Goal: Find specific page/section

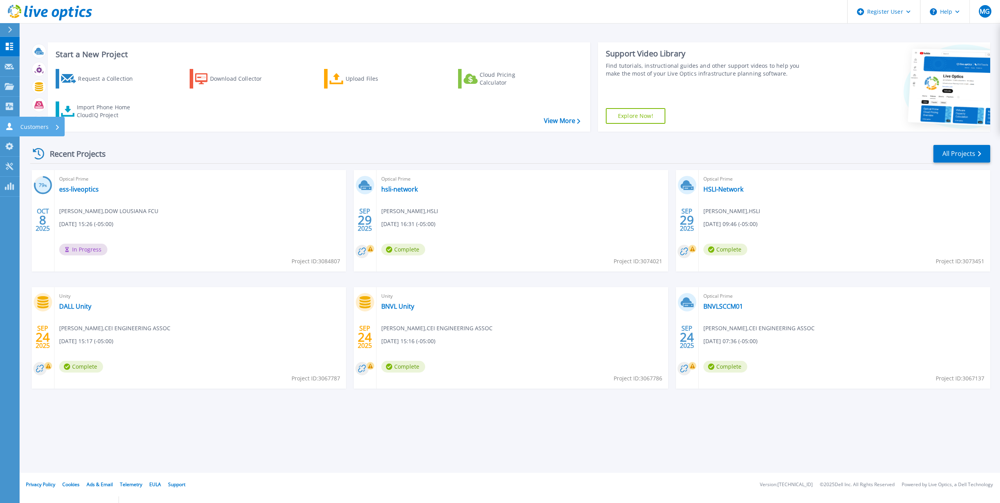
click at [6, 129] on icon at bounding box center [9, 126] width 9 height 7
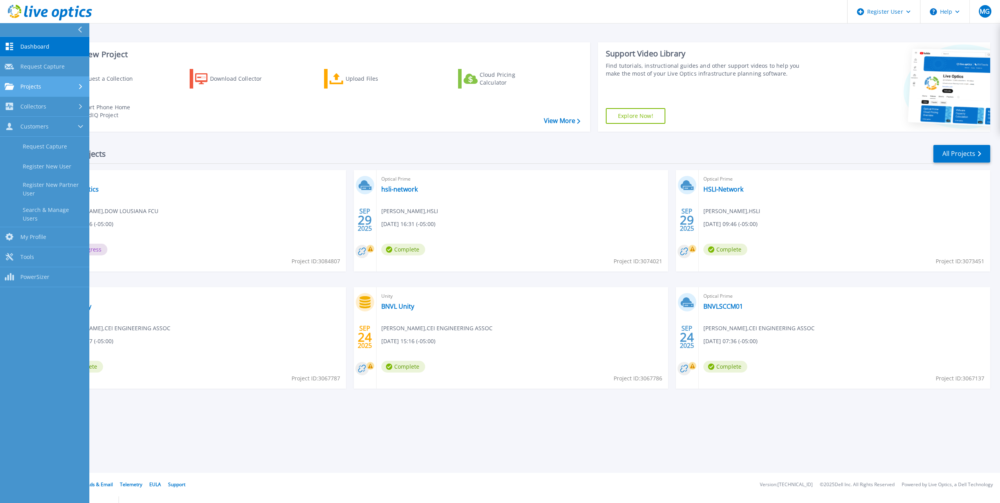
click at [44, 82] on link "Projects Projects" at bounding box center [44, 87] width 89 height 20
click at [67, 113] on link "Search Projects" at bounding box center [44, 107] width 89 height 20
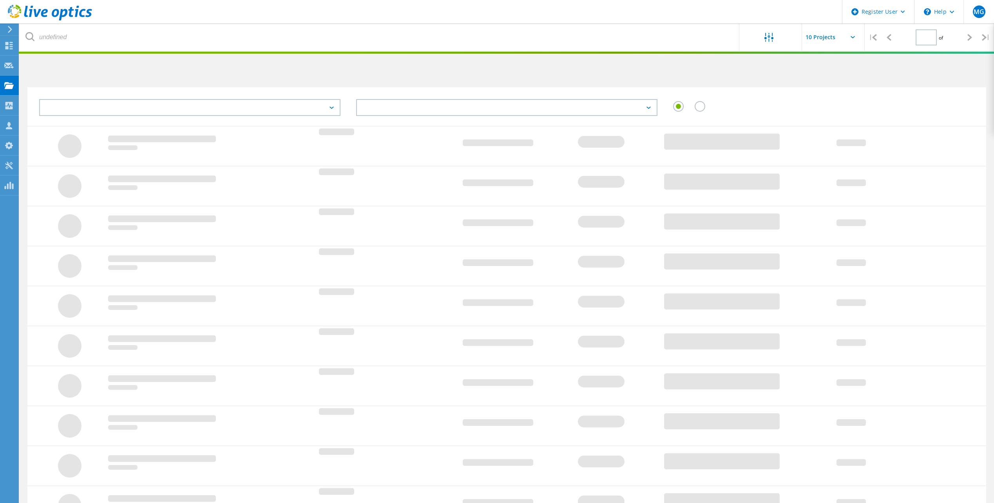
type input "1"
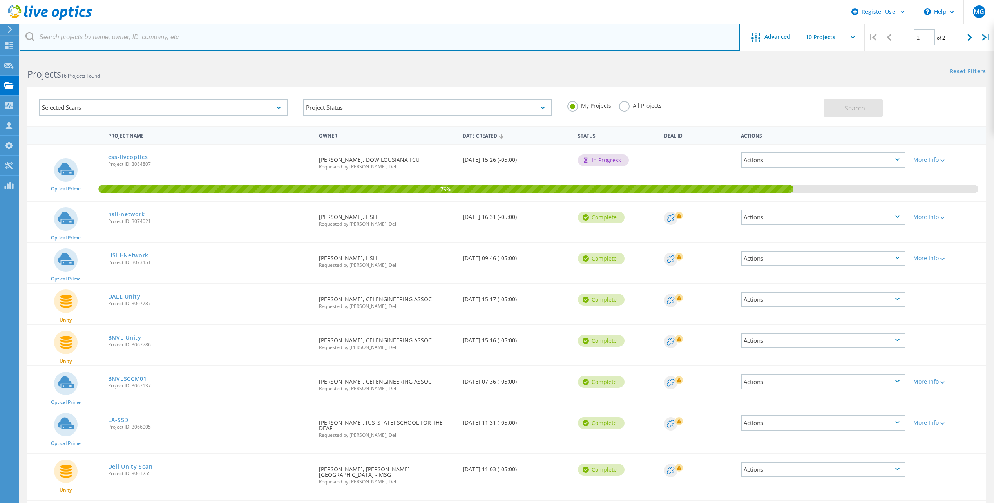
click at [176, 35] on input "text" at bounding box center [380, 37] width 720 height 27
paste input "[EMAIL_ADDRESS][DOMAIN_NAME]"
type input "[EMAIL_ADDRESS][DOMAIN_NAME]"
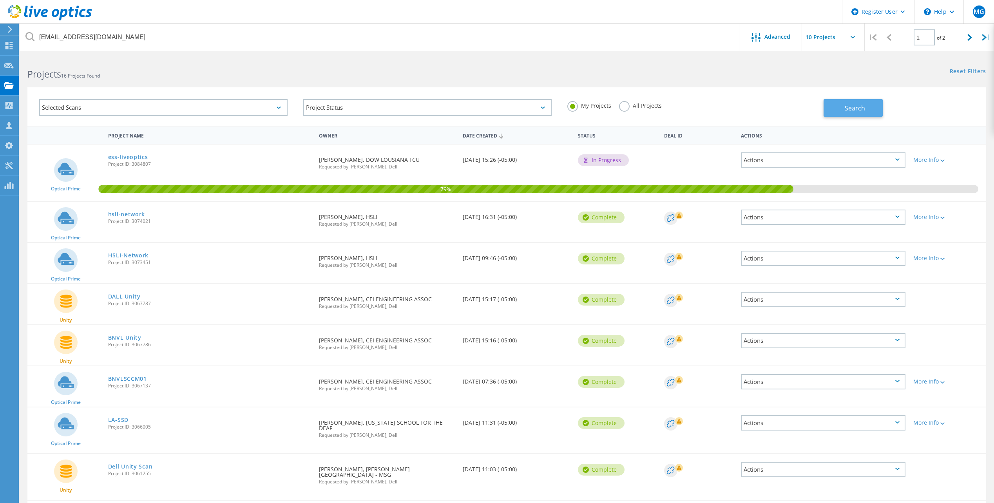
click at [878, 109] on button "Search" at bounding box center [853, 108] width 59 height 18
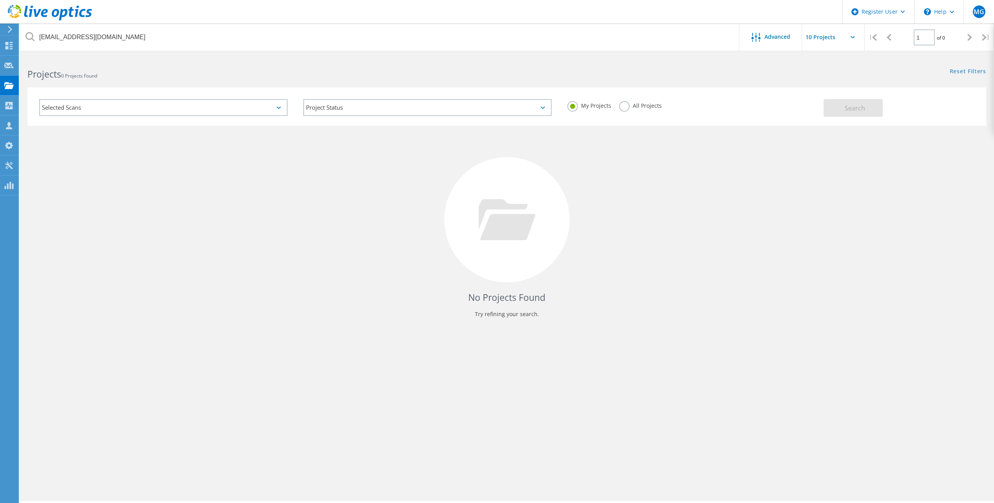
click at [621, 109] on label "All Projects" at bounding box center [640, 104] width 43 height 7
click at [0, 0] on input "All Projects" at bounding box center [0, 0] width 0 height 0
click at [857, 114] on button "Search" at bounding box center [853, 108] width 59 height 18
